Goal: Find specific page/section: Find specific page/section

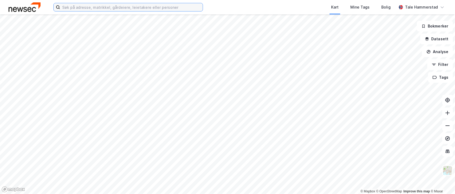
click at [139, 7] on input at bounding box center [131, 7] width 143 height 8
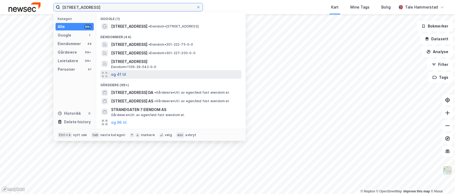
type input "[STREET_ADDRESS]"
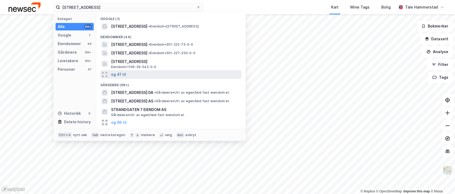
click at [118, 75] on button "og 41 til" at bounding box center [118, 74] width 15 height 6
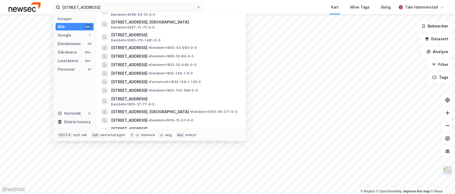
scroll to position [214, 0]
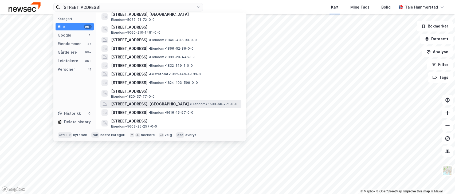
click at [212, 102] on div "[STREET_ADDRESS], [GEOGRAPHIC_DATA] • Eiendom • 5503-60-271-0-0" at bounding box center [175, 104] width 129 height 6
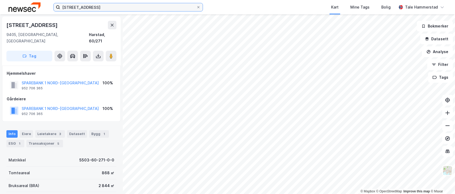
click at [157, 9] on input "[STREET_ADDRESS]" at bounding box center [128, 7] width 136 height 8
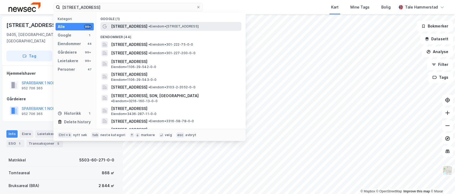
click at [163, 25] on span "• Eiendom • [STREET_ADDRESS]" at bounding box center [173, 26] width 50 height 4
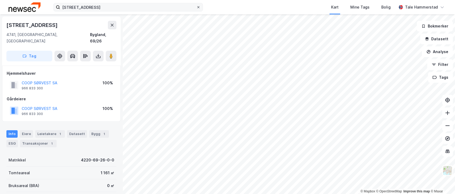
click at [199, 7] on icon at bounding box center [198, 7] width 3 height 3
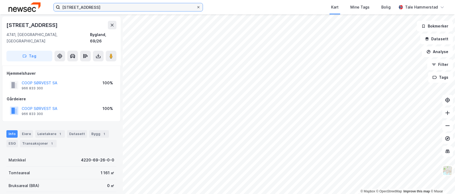
click at [196, 7] on input "[STREET_ADDRESS]" at bounding box center [128, 7] width 136 height 8
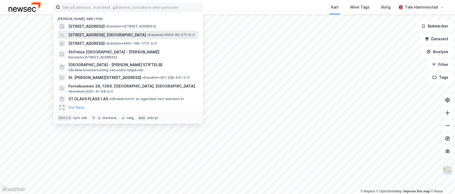
click at [112, 33] on span "[STREET_ADDRESS], [GEOGRAPHIC_DATA]" at bounding box center [107, 35] width 78 height 6
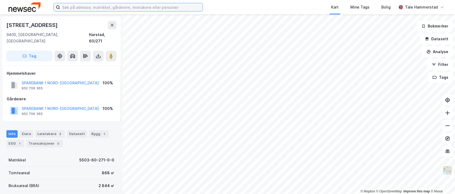
click at [149, 5] on input at bounding box center [131, 7] width 143 height 8
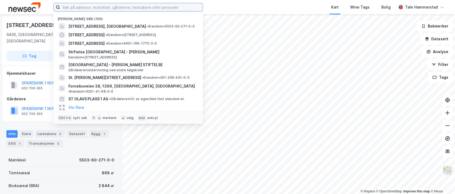
click at [149, 5] on input at bounding box center [131, 7] width 143 height 8
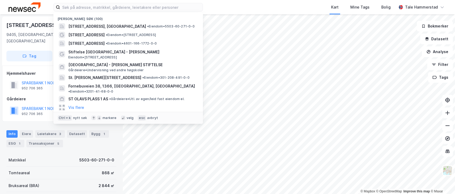
click at [272, 8] on div "Kart Mine Tags Bolig" at bounding box center [312, 7] width 168 height 14
